Goal: Use online tool/utility: Use online tool/utility

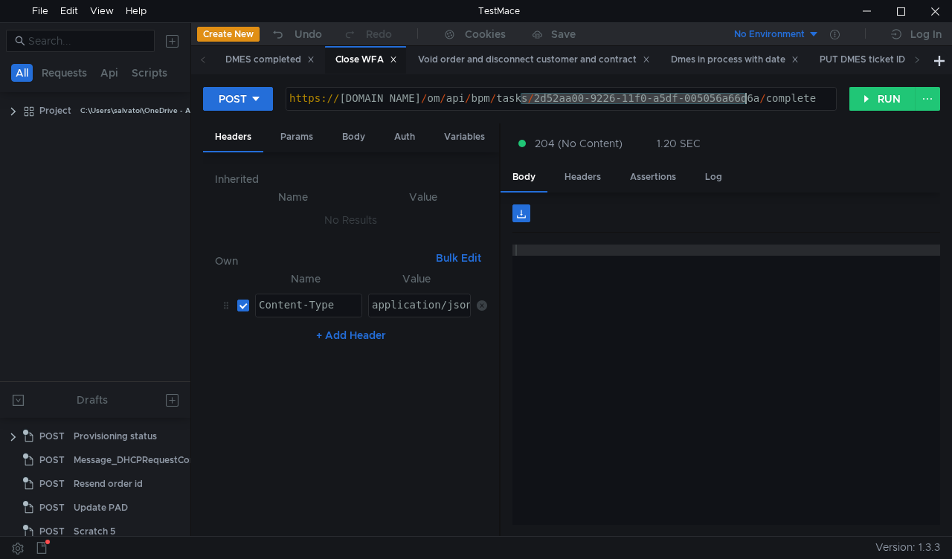
click at [744, 99] on div "https:// mbx.dfni.nl / om / api / bpm / tasks / 2d52aa00-9226-11f0-a5df-005056a…" at bounding box center [561, 109] width 550 height 33
click at [876, 104] on button "RUN" at bounding box center [882, 99] width 66 height 24
drag, startPoint x: 518, startPoint y: 97, endPoint x: 745, endPoint y: 89, distance: 227.7
click at [745, 89] on div "https:// mbx.dfni.nl / om / api / bpm / tasks / 763510fb-920b-11f0-a5df-005056a…" at bounding box center [561, 99] width 550 height 22
paste textarea "661dcc85-923"
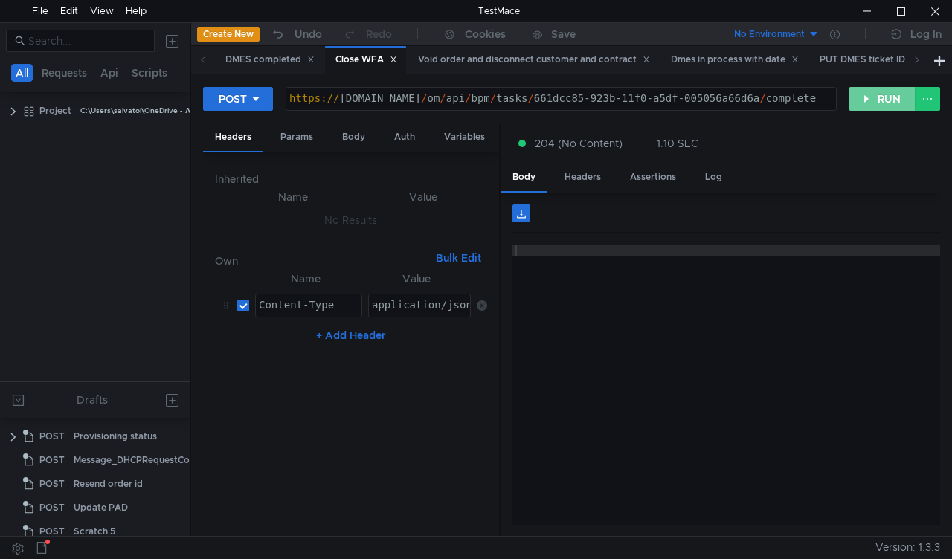
click at [881, 102] on button "RUN" at bounding box center [882, 99] width 66 height 24
drag, startPoint x: 521, startPoint y: 100, endPoint x: 744, endPoint y: 99, distance: 222.4
click at [744, 99] on div "https:// mbx.dfni.nl / om / api / bpm / tasks / 661dcc85-923b-11f0-a5df-005056a…" at bounding box center [561, 109] width 550 height 33
paste textarea "95e6290c-923b-11f0-a2c6-005056a636ef"
type textarea "[URL][DOMAIN_NAME]"
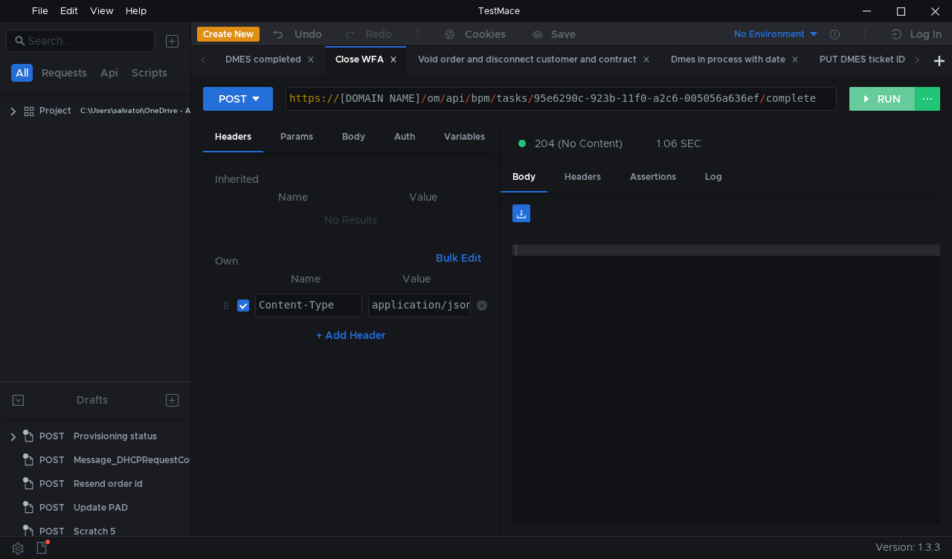
click at [867, 103] on button "RUN" at bounding box center [882, 99] width 66 height 24
